Goal: Check status: Check status

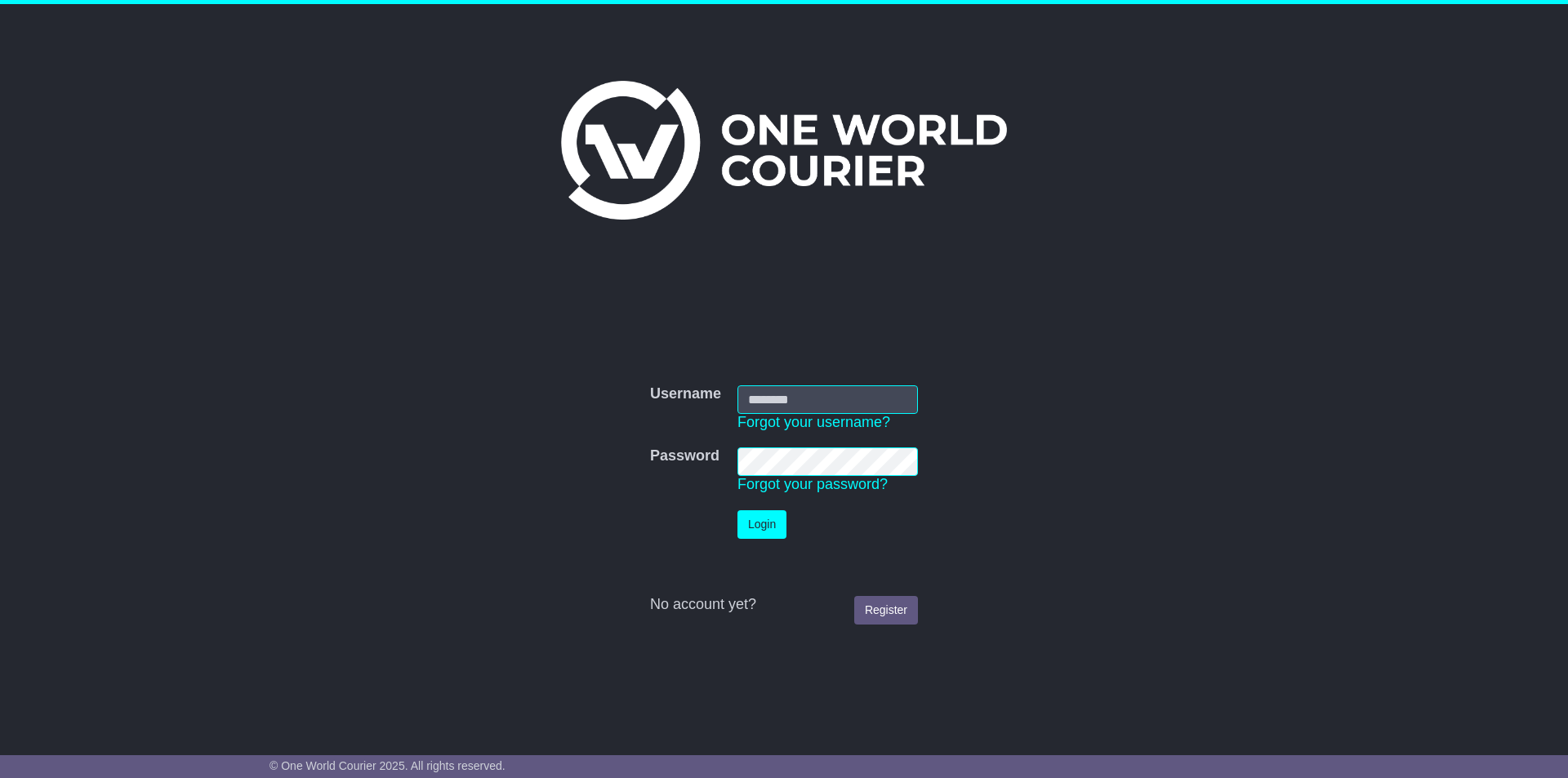
type input "**********"
click at [774, 525] on button "Login" at bounding box center [761, 525] width 49 height 29
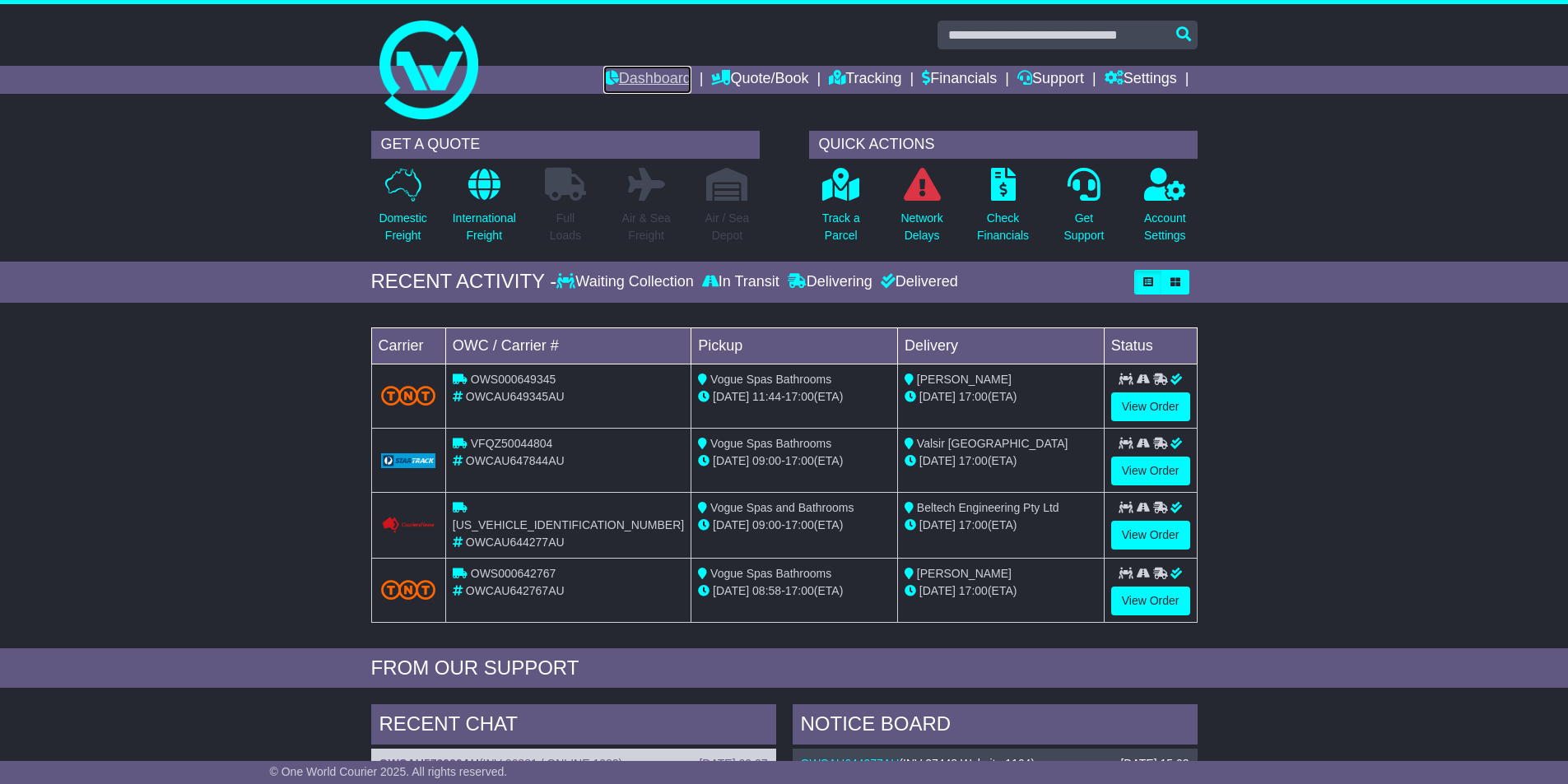
click at [649, 72] on link "Dashboard" at bounding box center [648, 80] width 88 height 28
click at [975, 77] on link "Financials" at bounding box center [960, 80] width 75 height 28
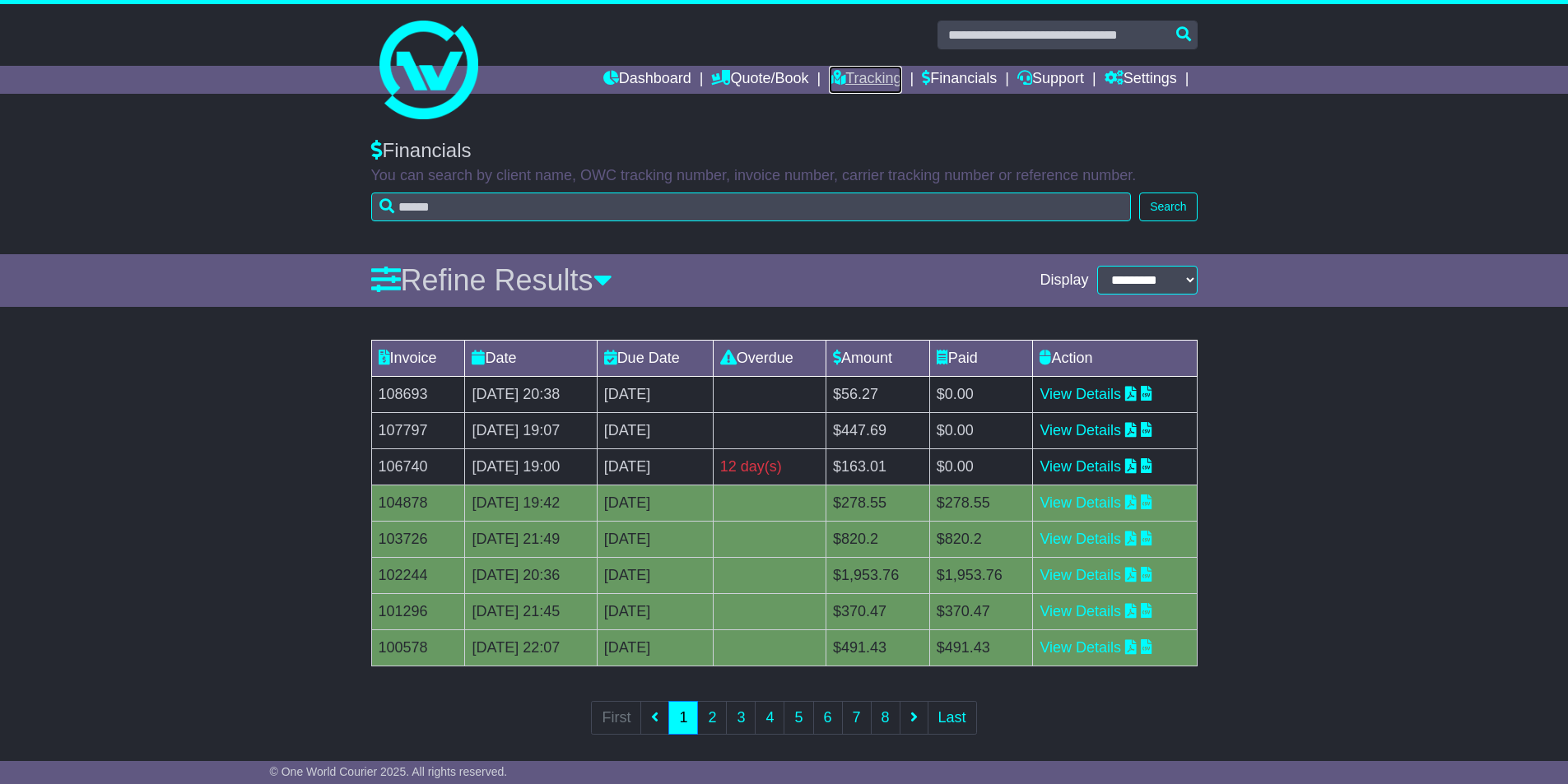
click at [866, 75] on link "Tracking" at bounding box center [865, 80] width 72 height 28
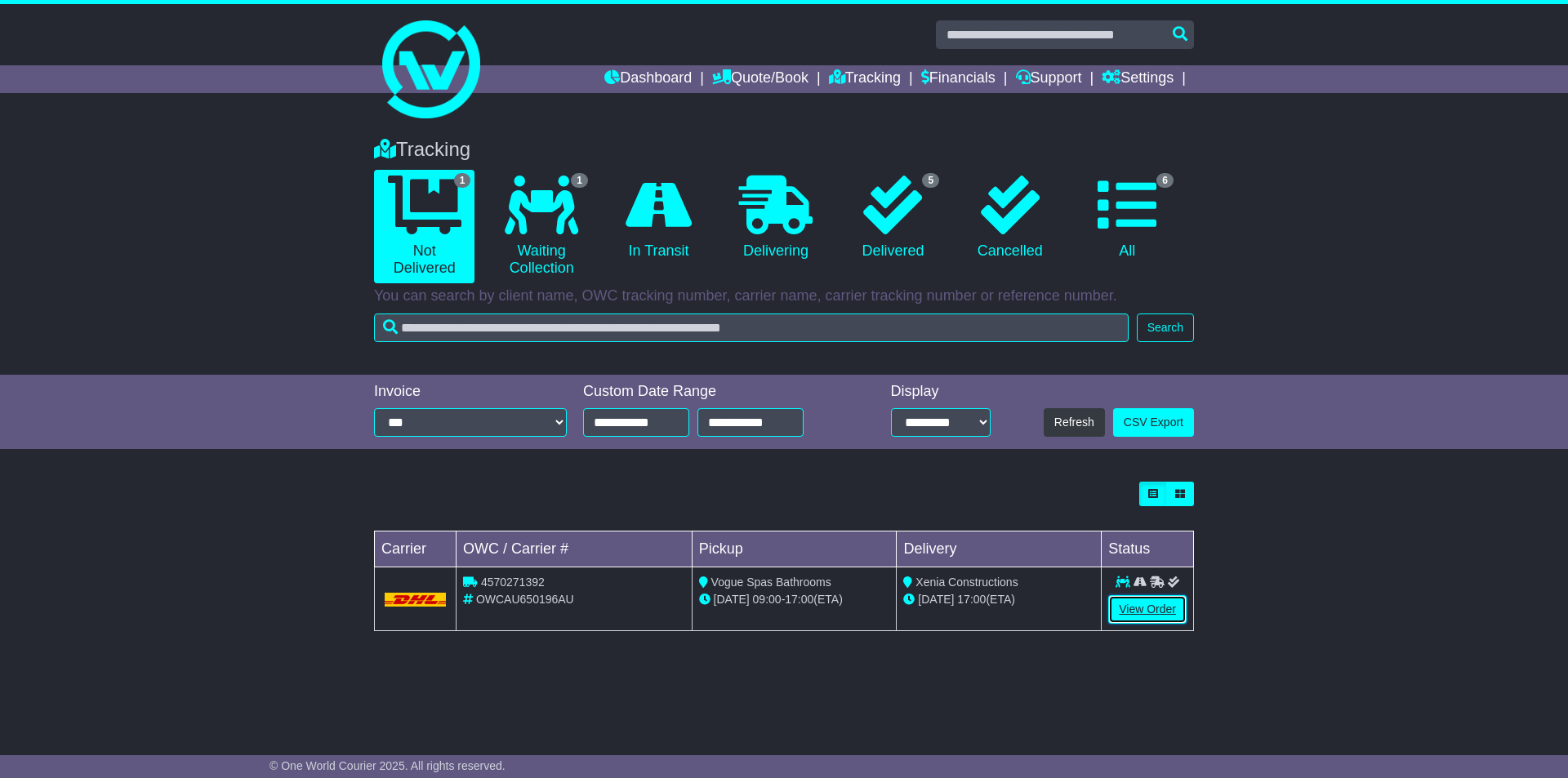
click at [1157, 606] on link "View Order" at bounding box center [1147, 609] width 78 height 29
